Goal: Transaction & Acquisition: Obtain resource

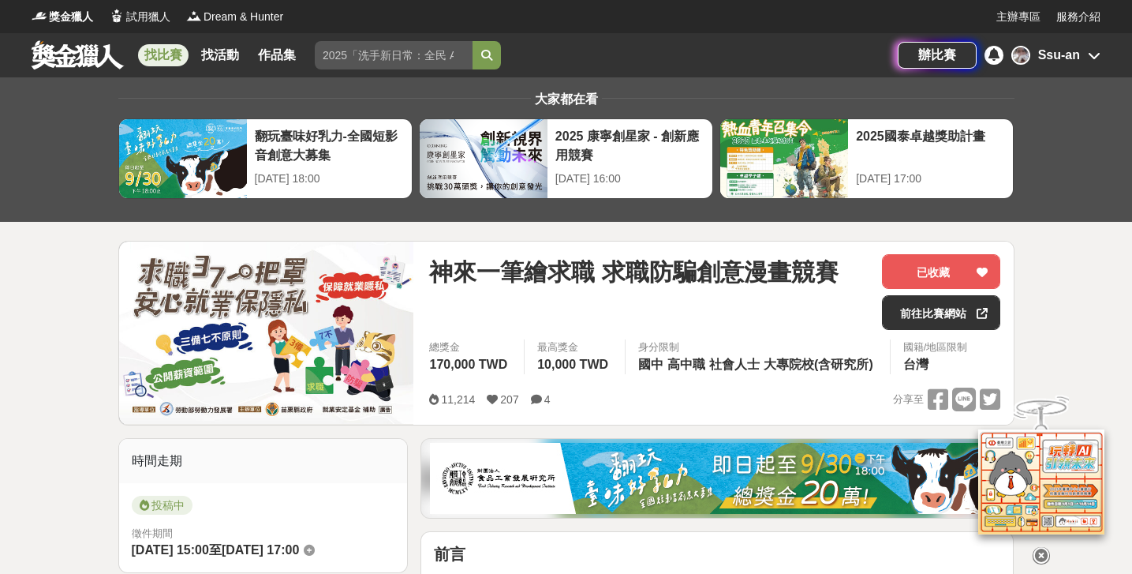
click at [1072, 57] on div "Ssu-an" at bounding box center [1059, 55] width 42 height 19
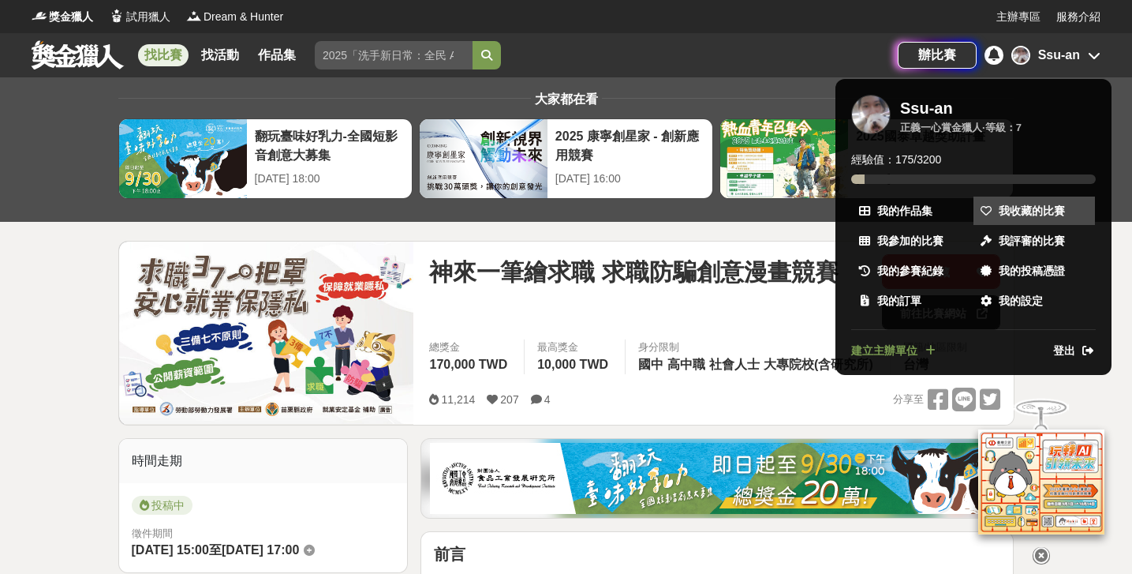
click at [996, 207] on link "我收藏的比賽" at bounding box center [1033, 210] width 121 height 28
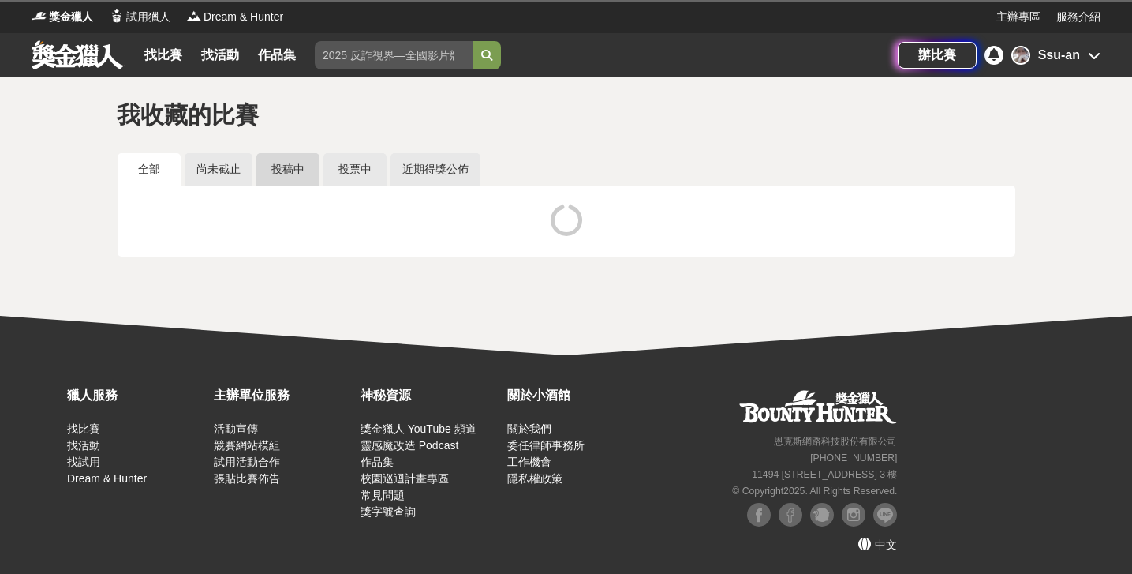
click at [302, 173] on link "投稿中" at bounding box center [287, 169] width 63 height 32
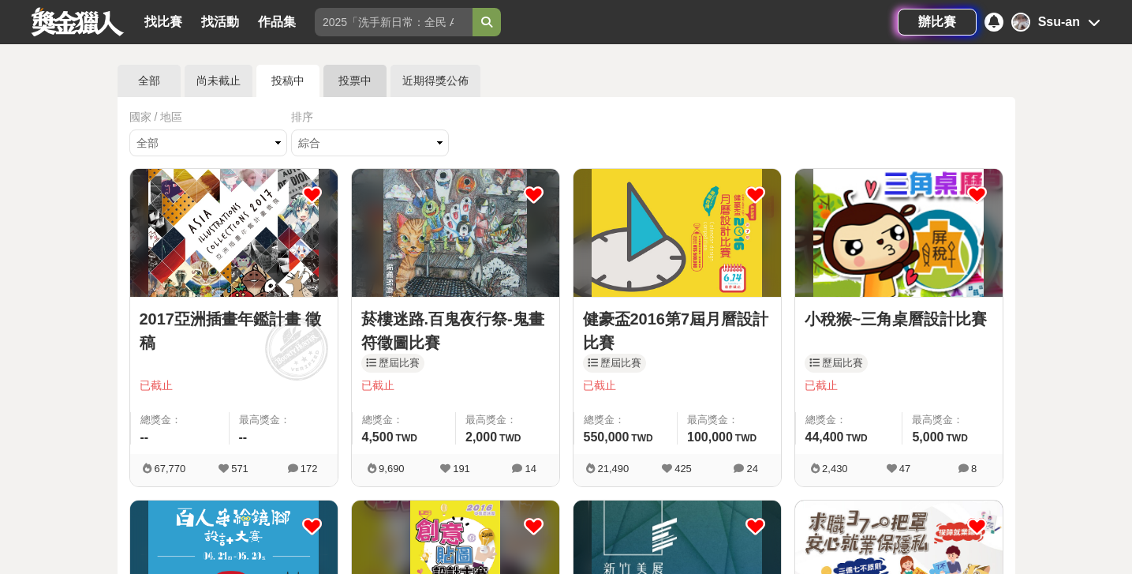
click at [331, 80] on link "投票中" at bounding box center [354, 81] width 63 height 32
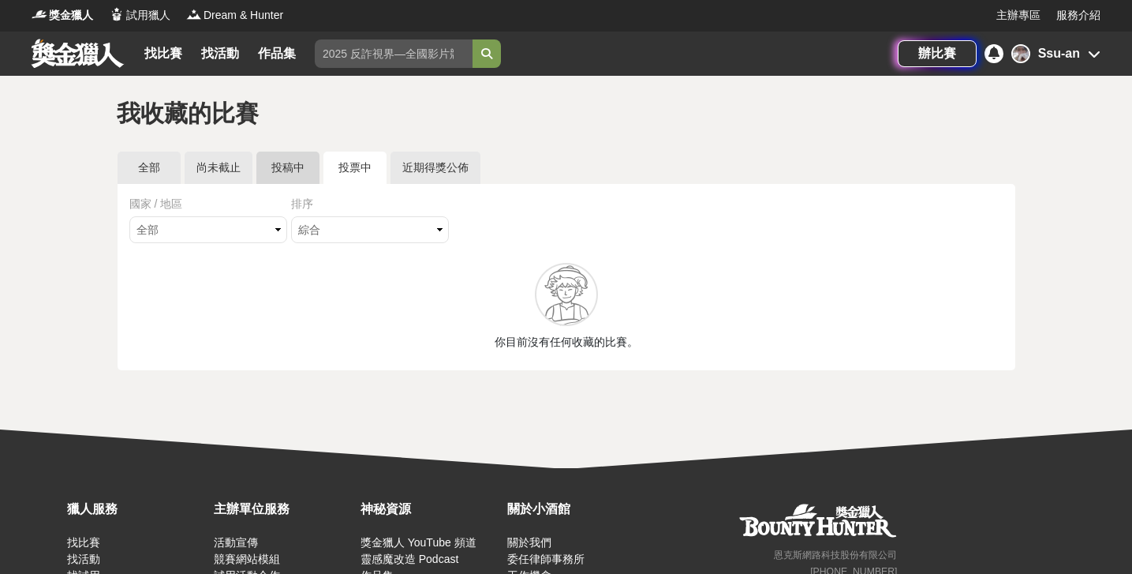
click at [289, 169] on link "投稿中" at bounding box center [287, 167] width 63 height 32
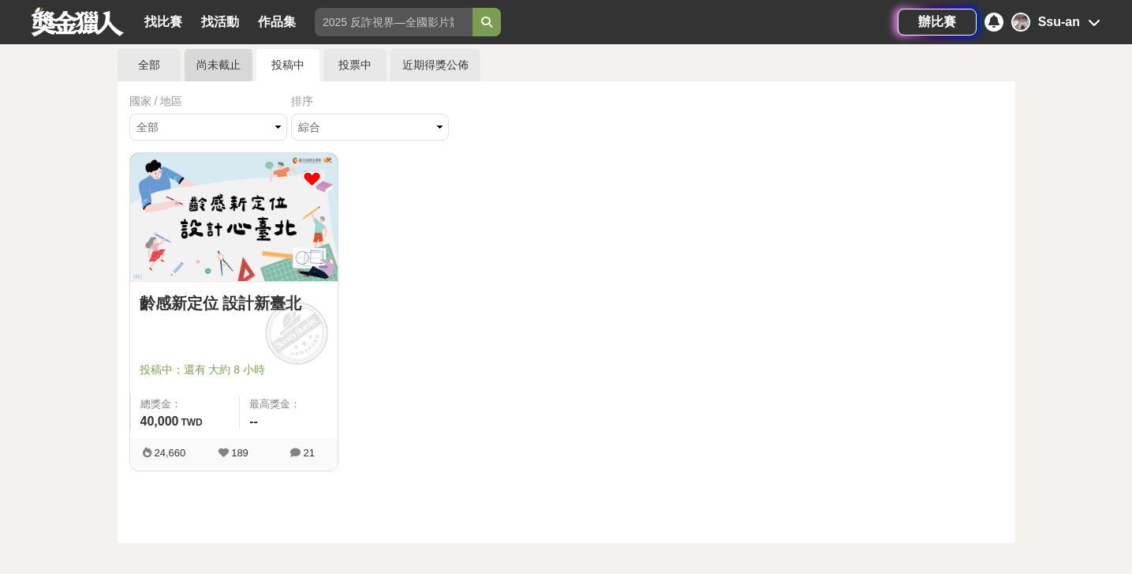
scroll to position [100, 0]
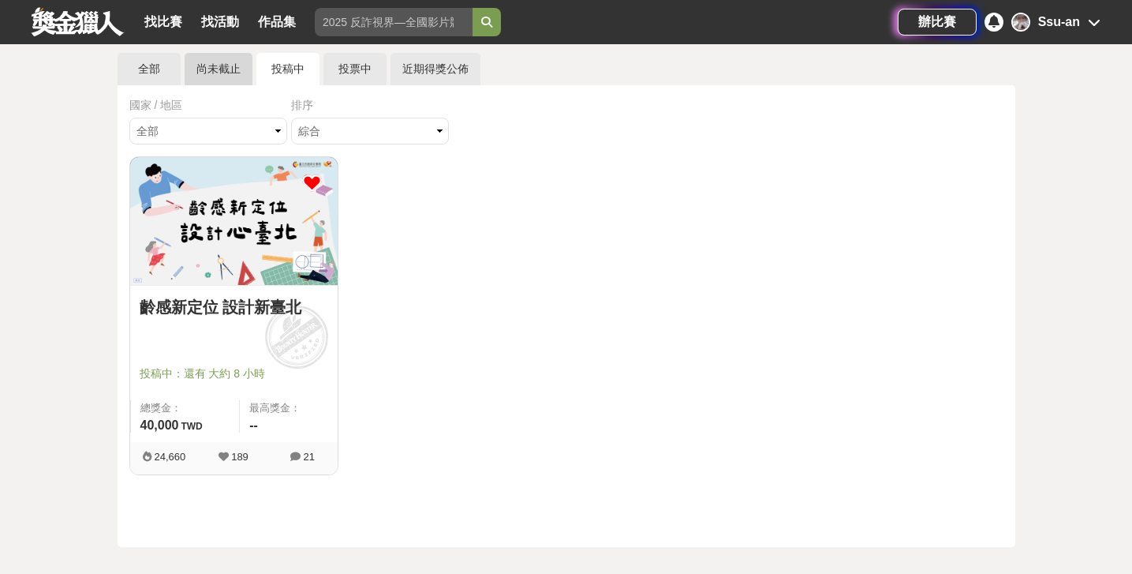
click at [220, 72] on link "尚未截止" at bounding box center [219, 69] width 68 height 32
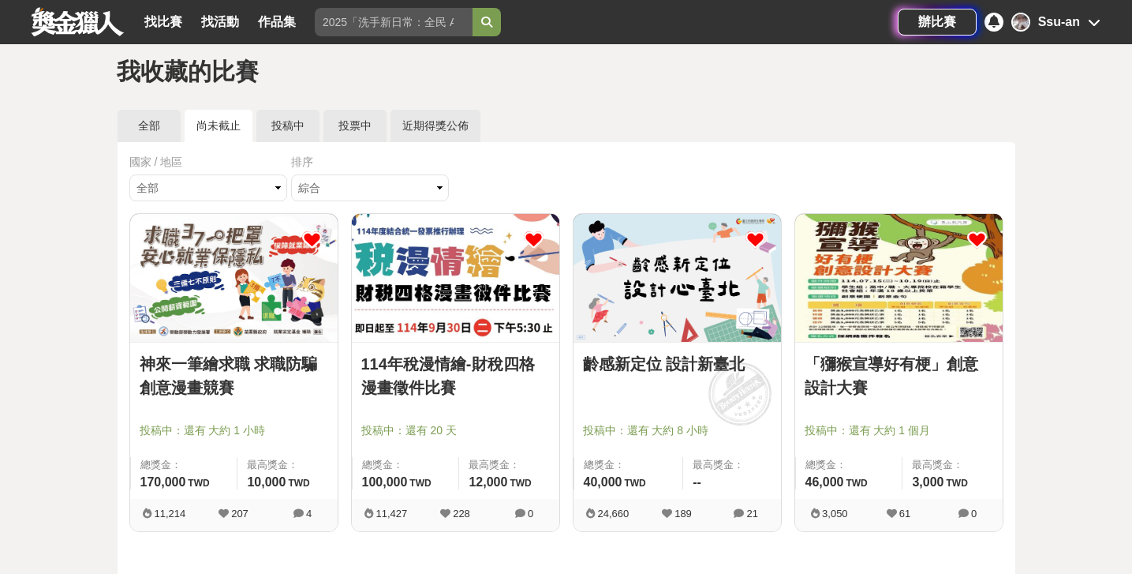
scroll to position [43, 0]
click at [665, 369] on link "齡感新定位 設計新臺北" at bounding box center [677, 364] width 189 height 24
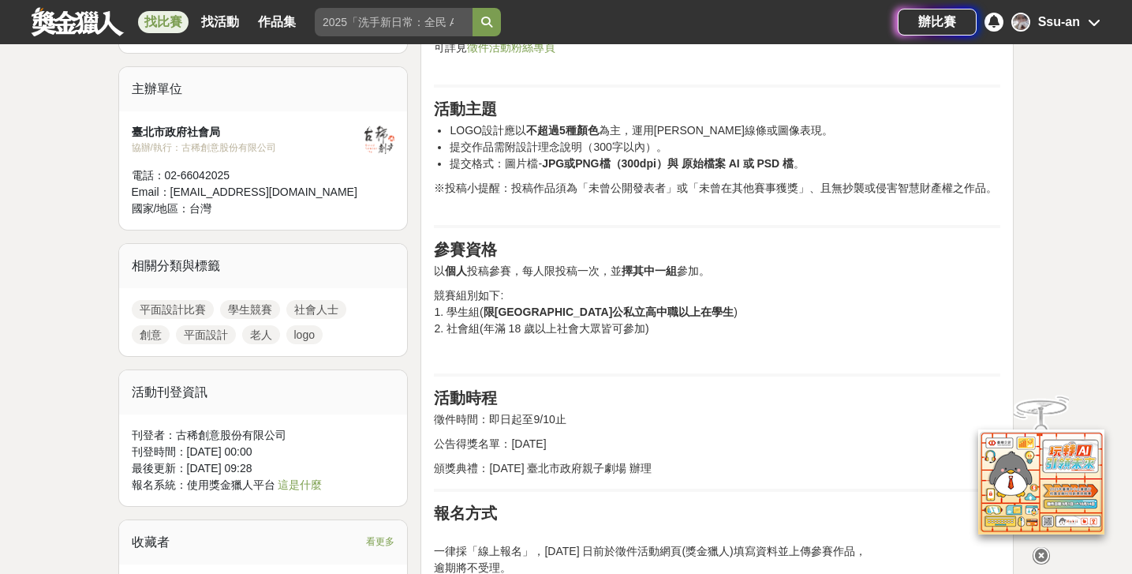
scroll to position [740, 0]
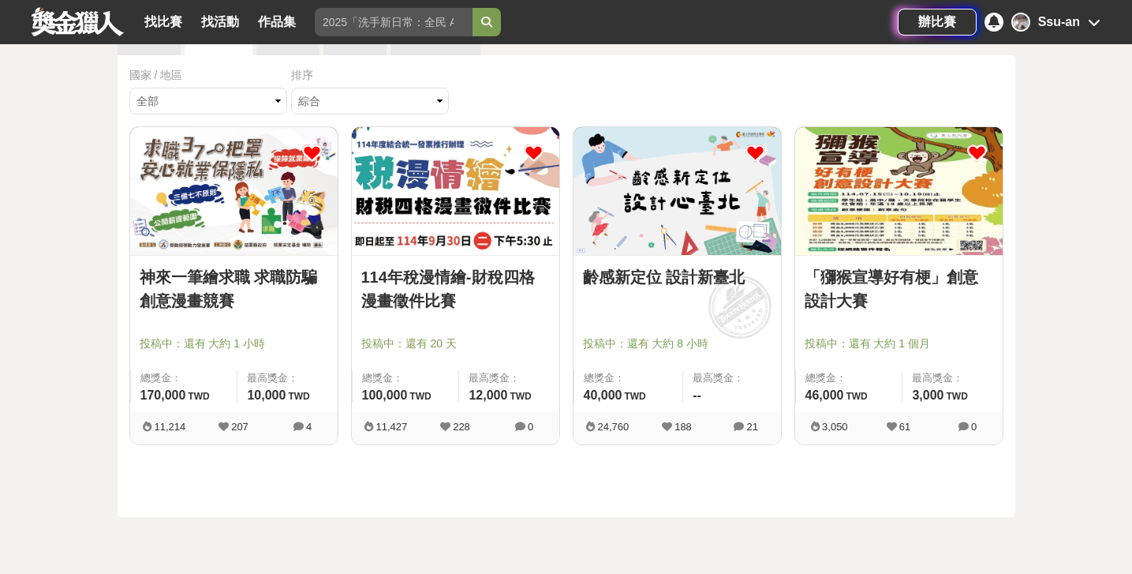
scroll to position [15, 0]
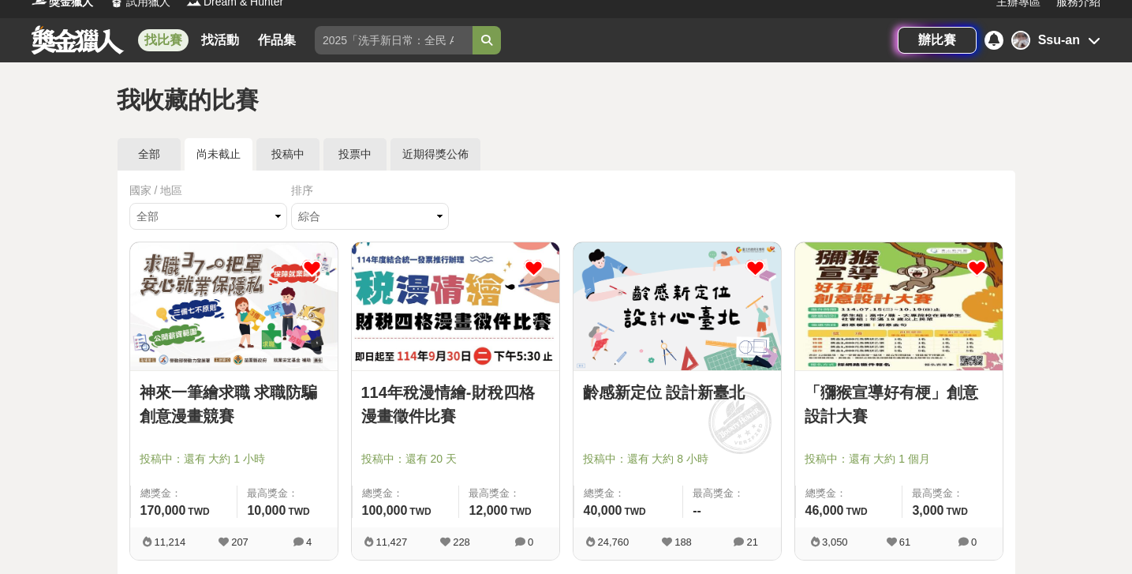
click at [173, 36] on link "找比賽" at bounding box center [163, 40] width 50 height 22
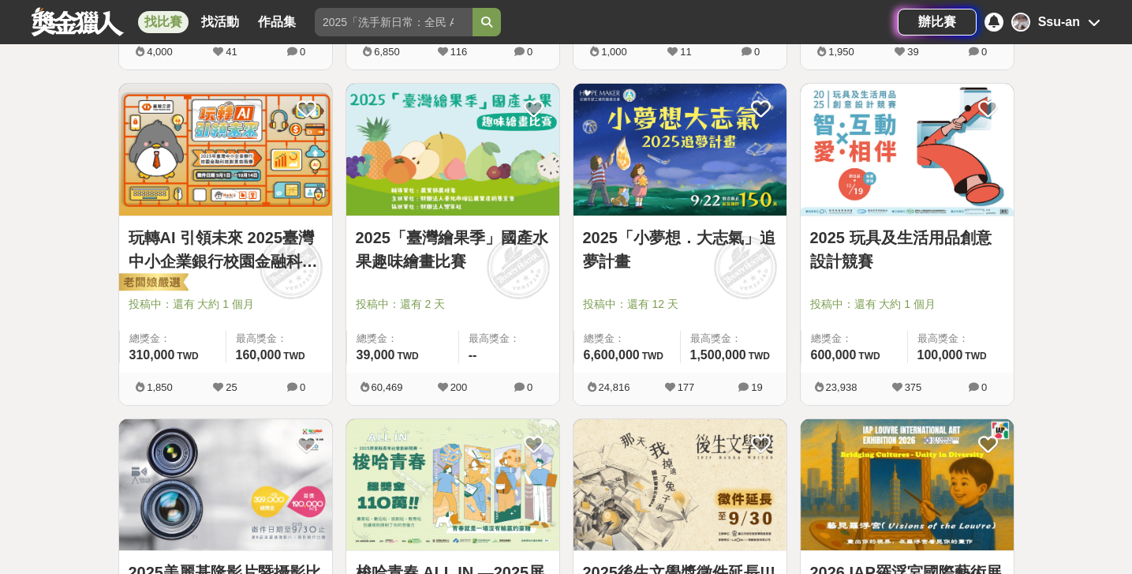
scroll to position [1250, 0]
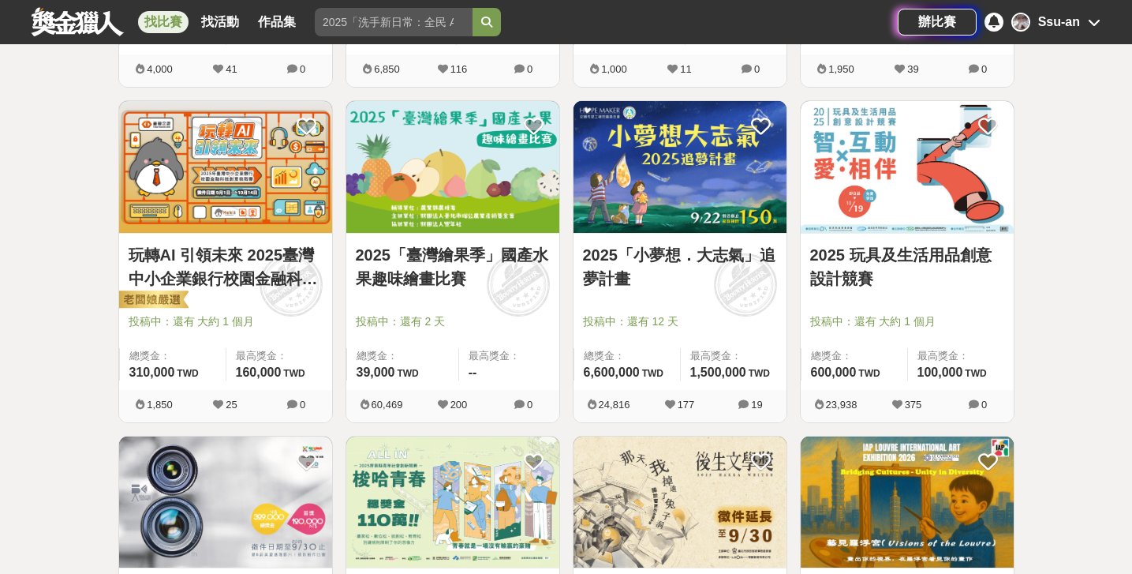
click at [422, 198] on img at bounding box center [452, 167] width 213 height 132
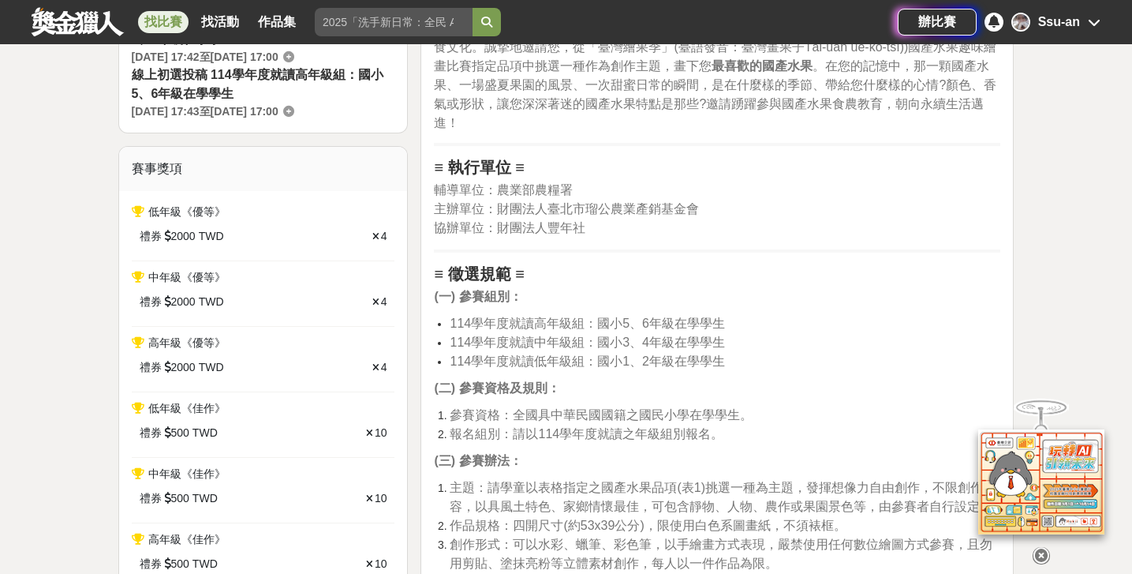
scroll to position [585, 0]
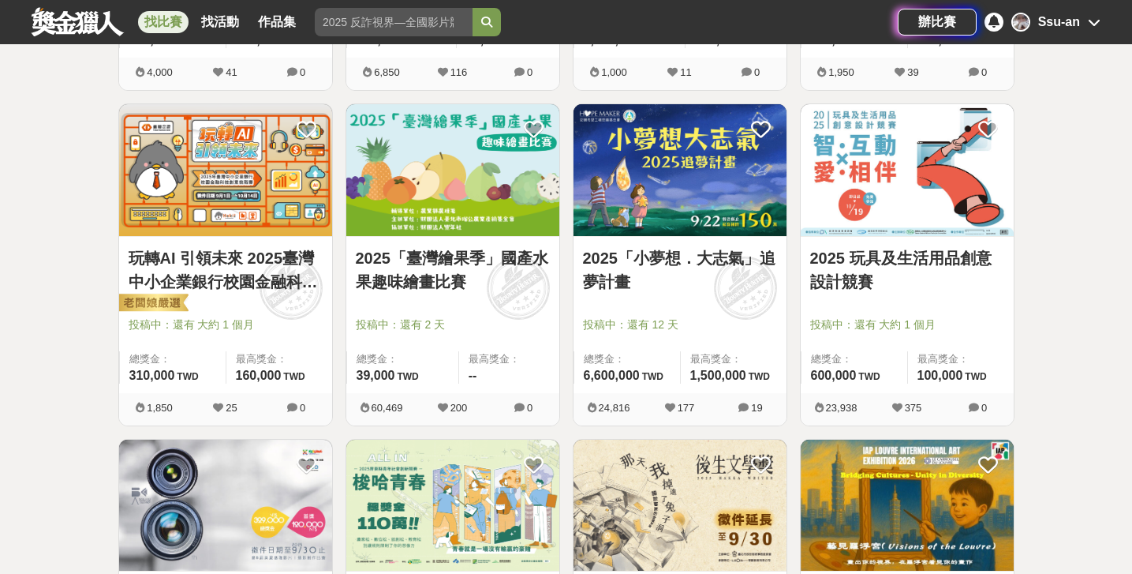
scroll to position [1250, 0]
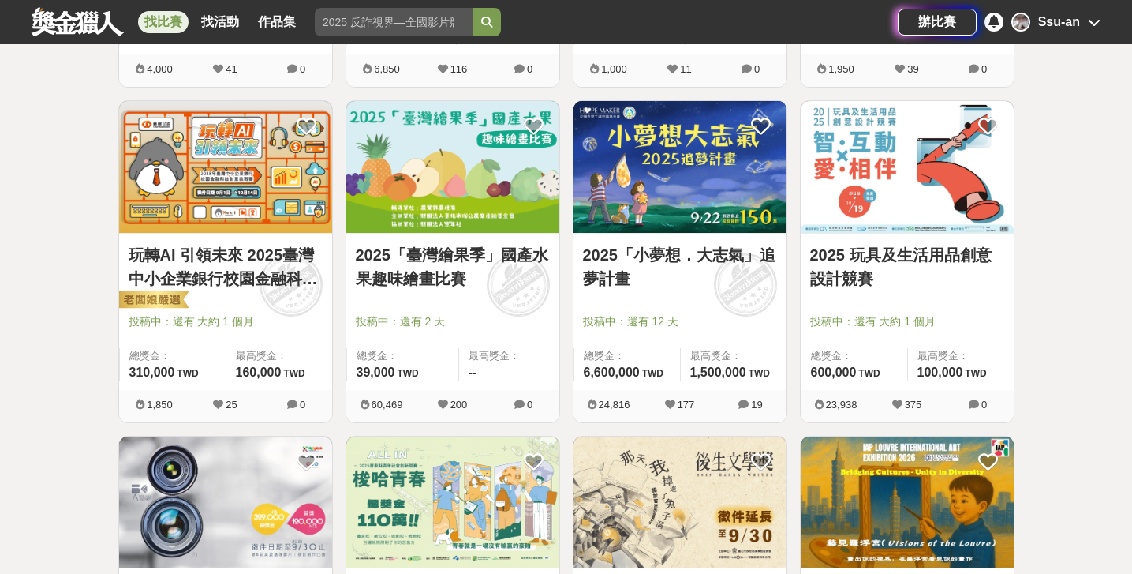
click at [230, 271] on link "玩轉AI 引領未來 2025臺灣中小企業銀行校園金融科技創意挑戰賽" at bounding box center [226, 266] width 194 height 47
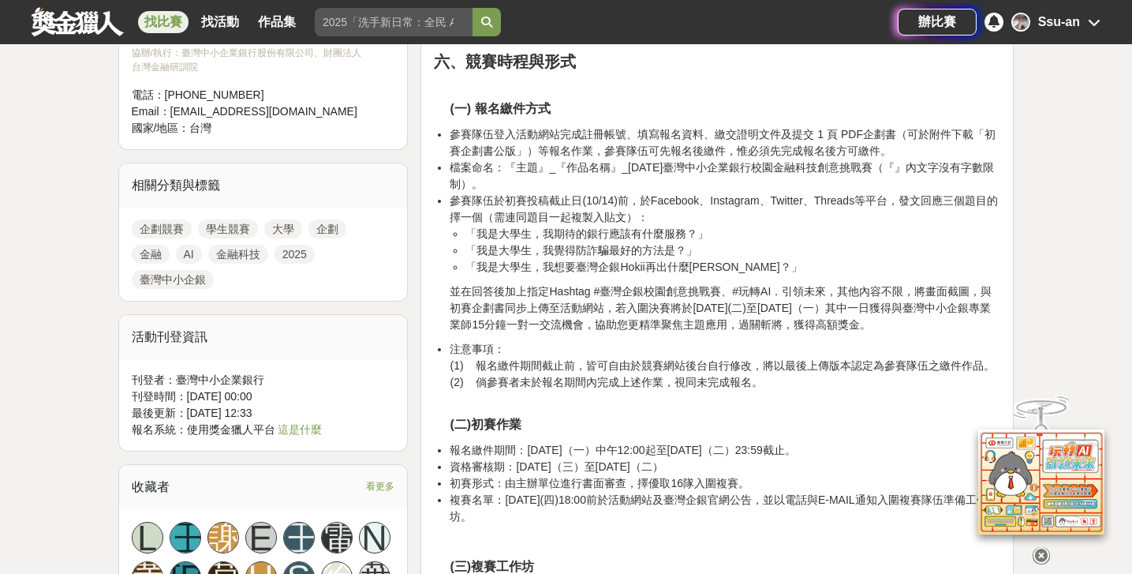
scroll to position [1064, 0]
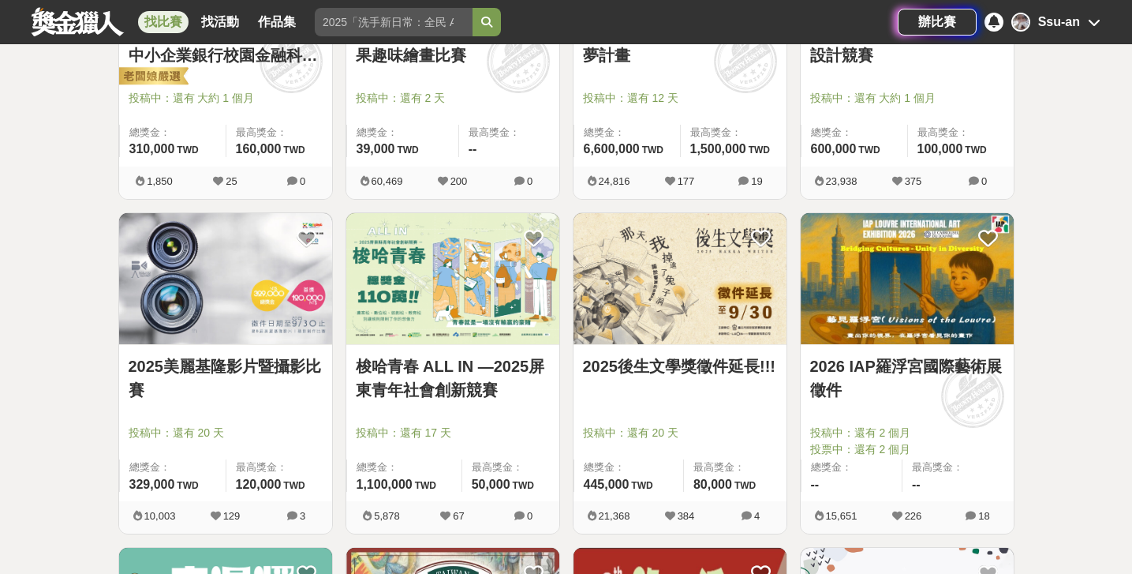
scroll to position [1472, 0]
click at [850, 262] on img at bounding box center [907, 280] width 213 height 132
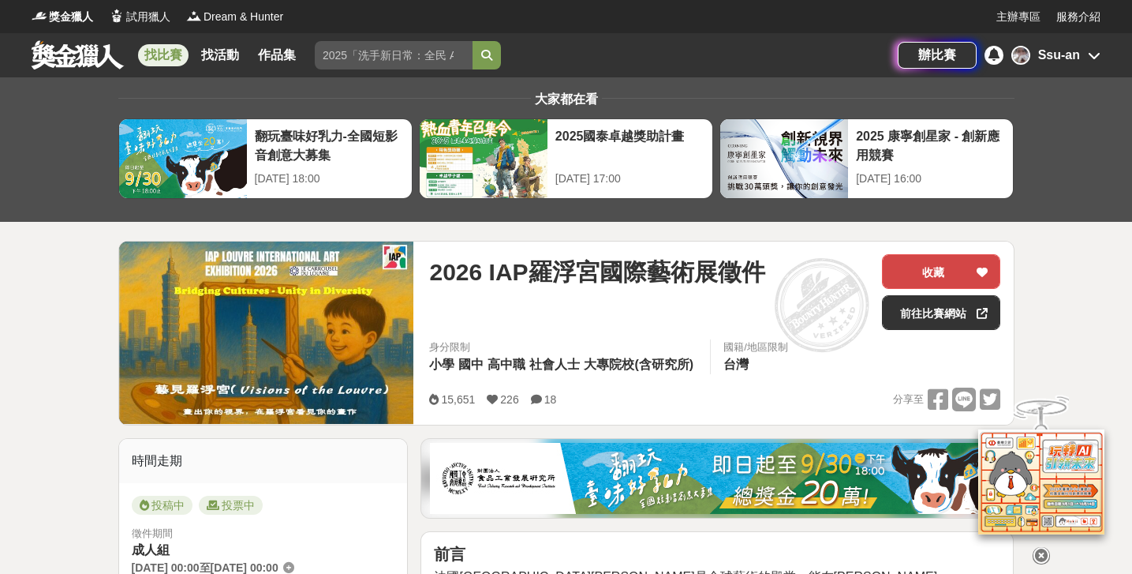
click at [913, 278] on button "收藏" at bounding box center [941, 271] width 118 height 35
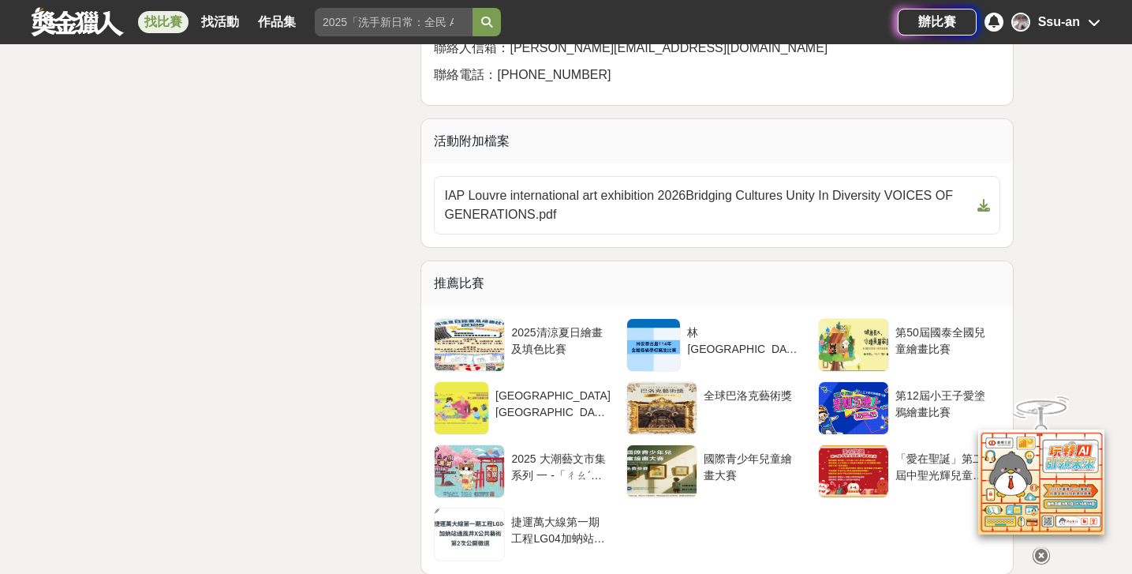
scroll to position [3974, 0]
